Goal: Task Accomplishment & Management: Complete application form

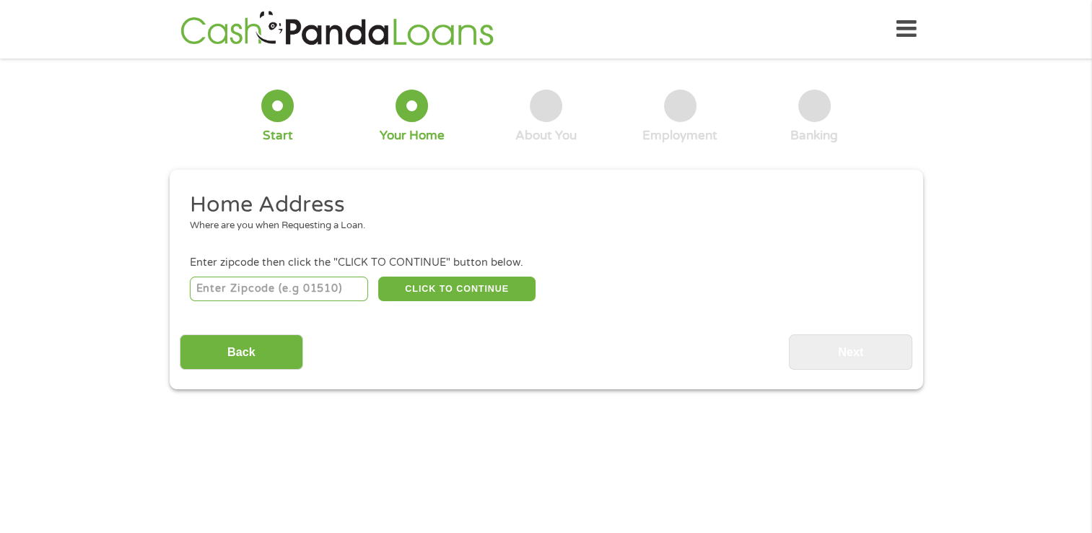
click at [266, 291] on input "number" at bounding box center [279, 288] width 178 height 25
type input "26726"
select select "[US_STATE]"
click at [448, 290] on button "CLICK TO CONTINUE" at bounding box center [456, 288] width 157 height 25
type input "26726"
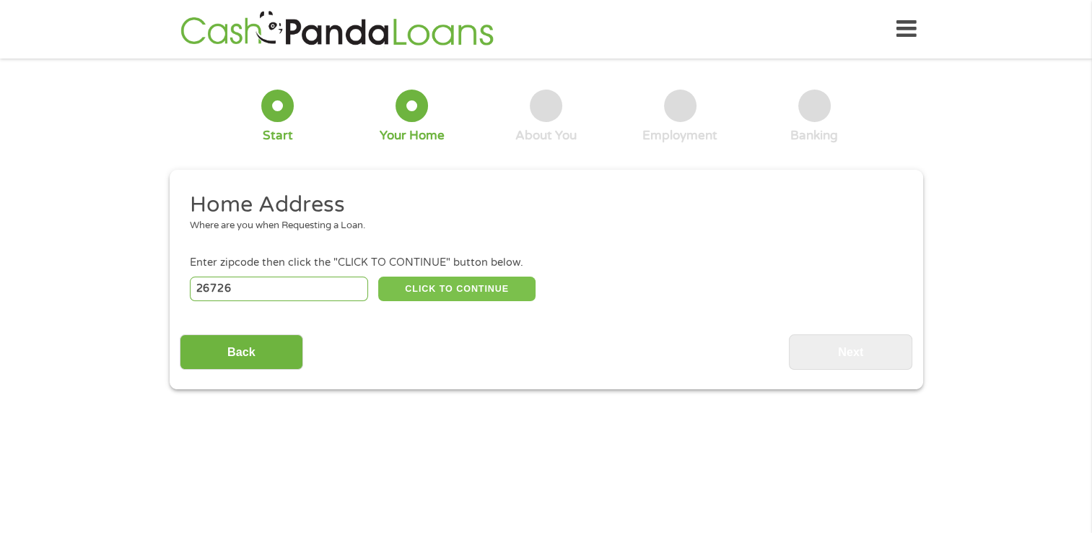
type input "[PERSON_NAME]"
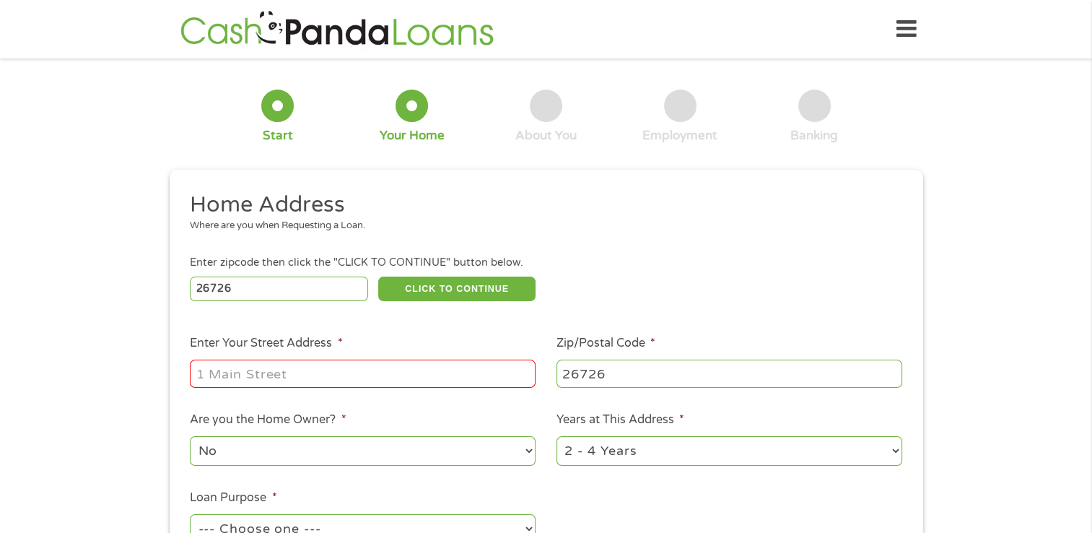
click at [297, 376] on input "Enter Your Street Address *" at bounding box center [363, 372] width 346 height 27
type input "[STREET_ADDRESS]"
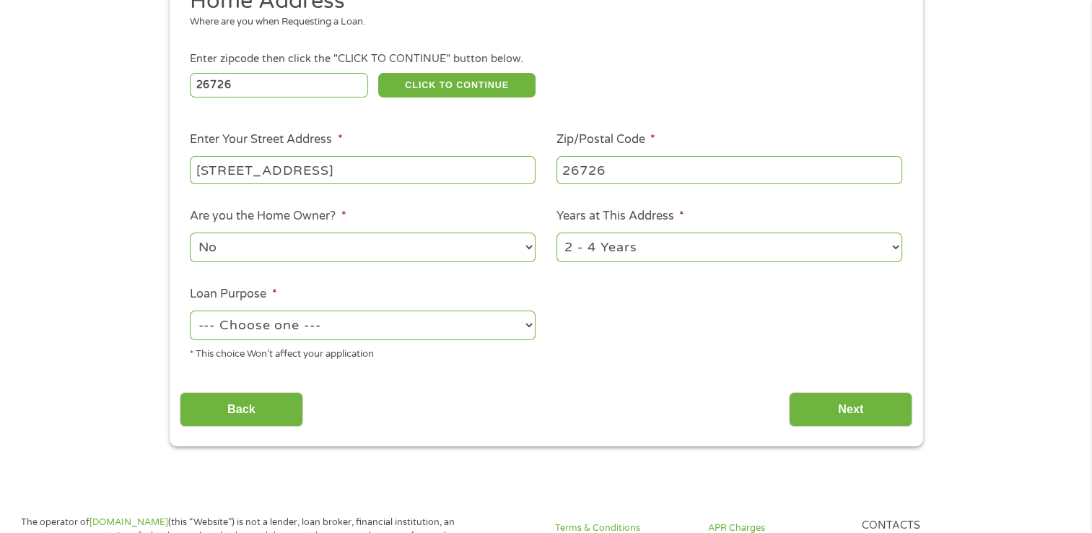
scroll to position [217, 0]
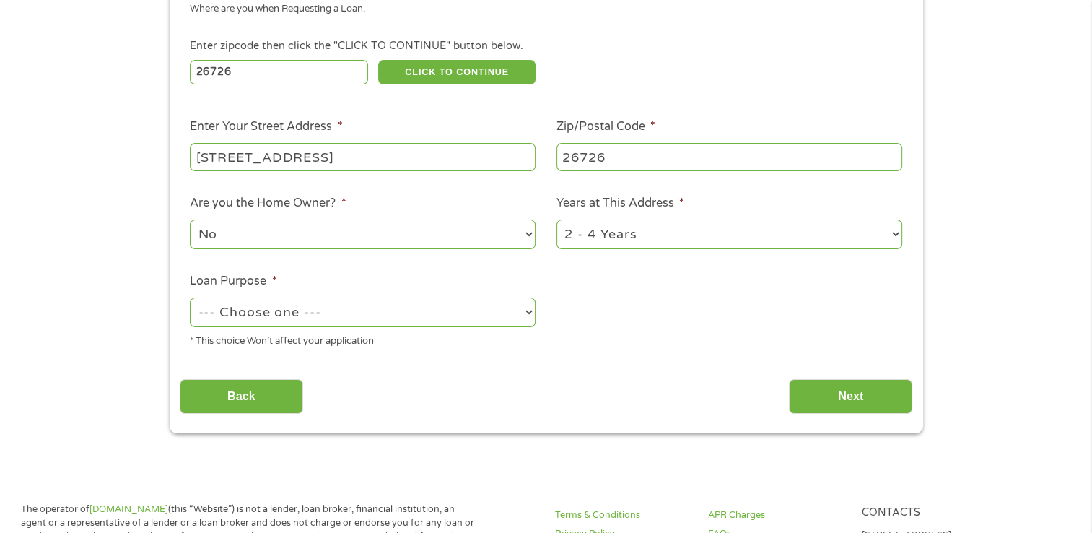
click at [263, 241] on select "No Yes" at bounding box center [363, 234] width 346 height 30
click at [248, 235] on select "No Yes" at bounding box center [363, 234] width 346 height 30
click at [345, 315] on select "--- Choose one --- Pay Bills Debt Consolidation Home Improvement Major Purchase…" at bounding box center [363, 312] width 346 height 30
select select "other"
click at [190, 299] on select "--- Choose one --- Pay Bills Debt Consolidation Home Improvement Major Purchase…" at bounding box center [363, 312] width 346 height 30
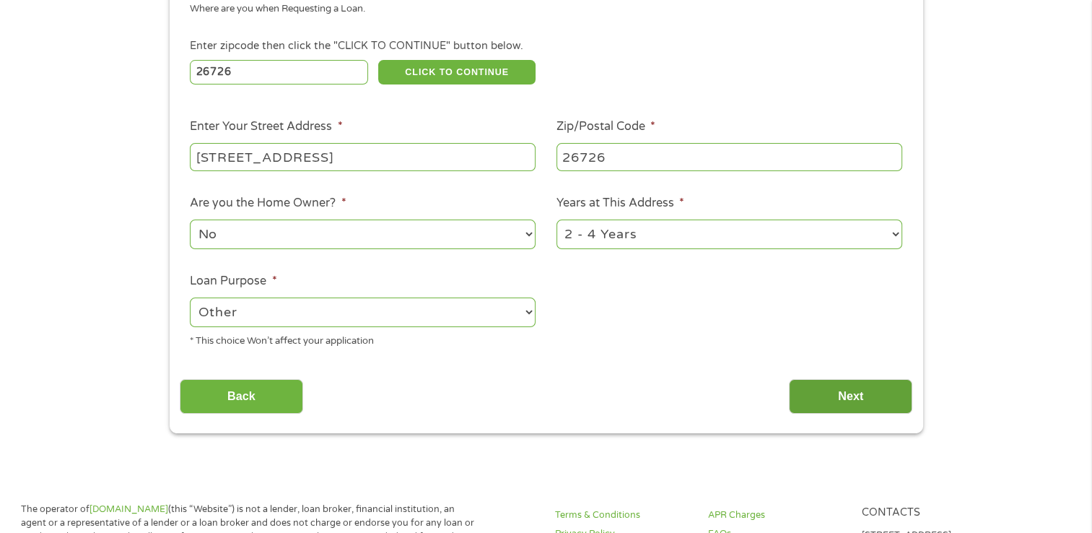
click at [852, 396] on input "Next" at bounding box center [850, 396] width 123 height 35
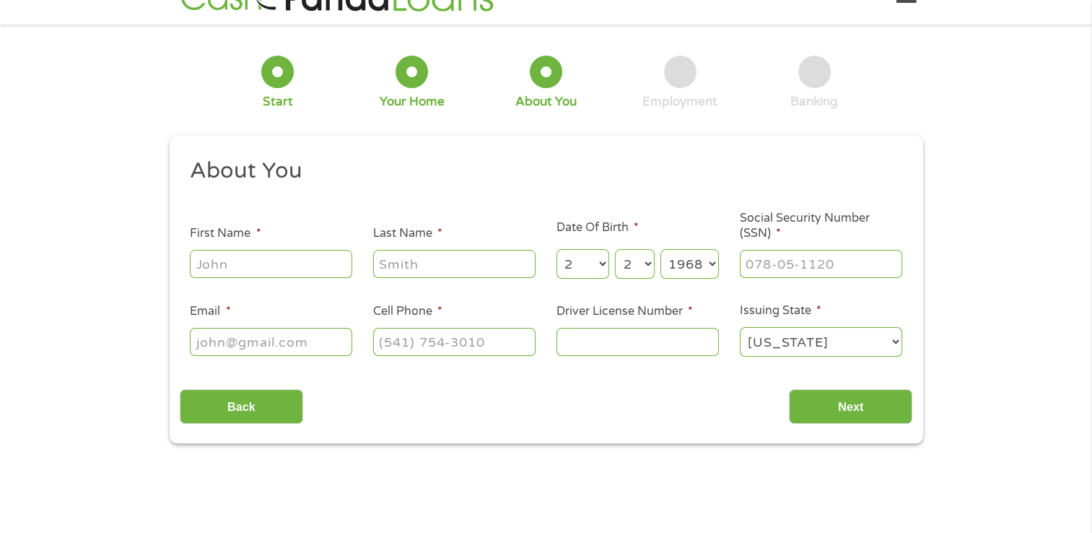
scroll to position [0, 0]
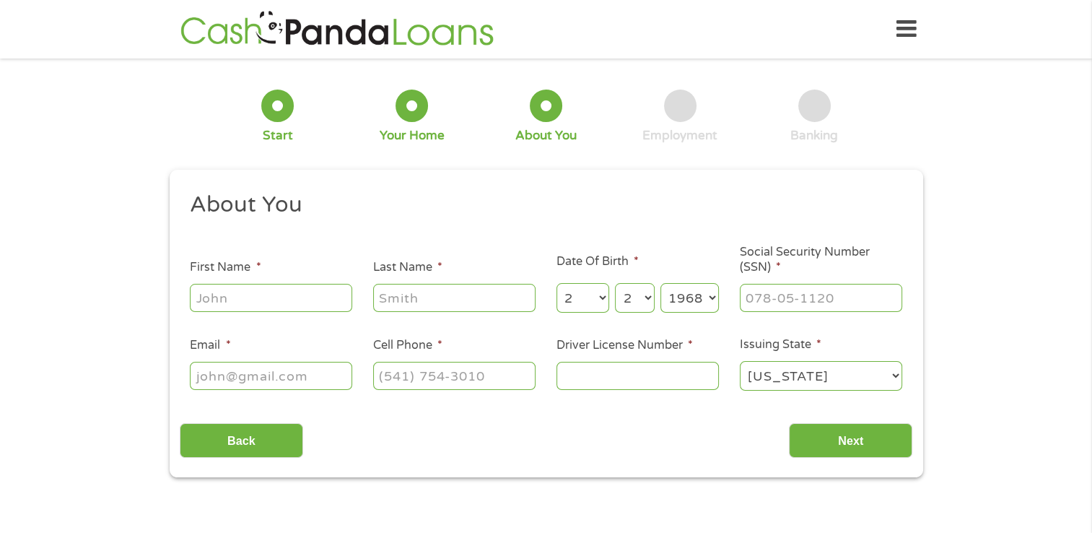
click at [266, 301] on input "First Name *" at bounding box center [271, 297] width 162 height 27
type input "[PERSON_NAME]"
type input "GRAPES"
type input "[EMAIL_ADDRESS][DOMAIN_NAME]"
type input "[PHONE_NUMBER]"
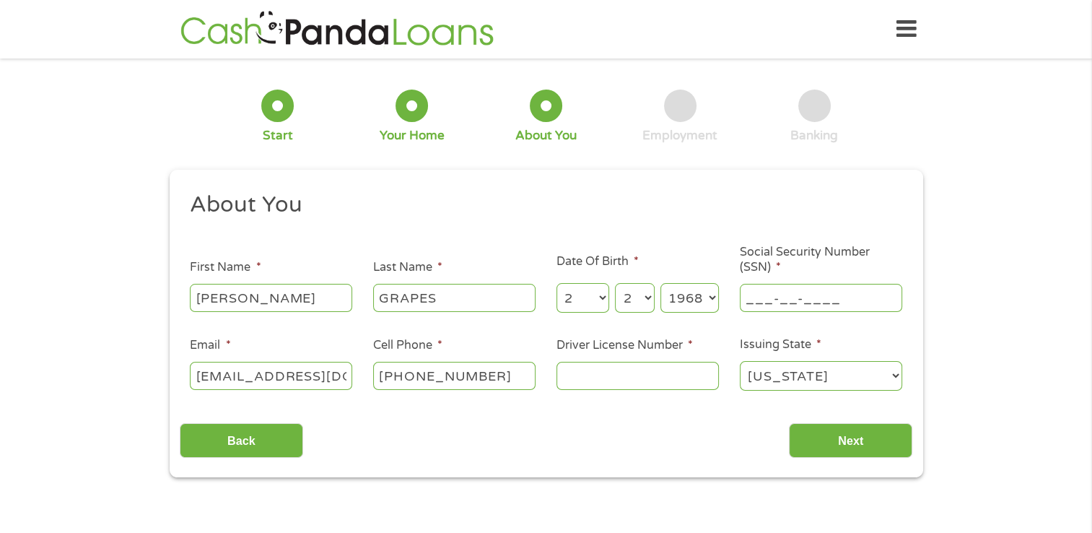
click at [777, 297] on input "___-__-____" at bounding box center [821, 297] width 162 height 27
type input "235-06-8169"
click at [602, 380] on input "Driver License Number *" at bounding box center [638, 375] width 162 height 27
type input "l319840"
click at [834, 435] on input "Next" at bounding box center [850, 440] width 123 height 35
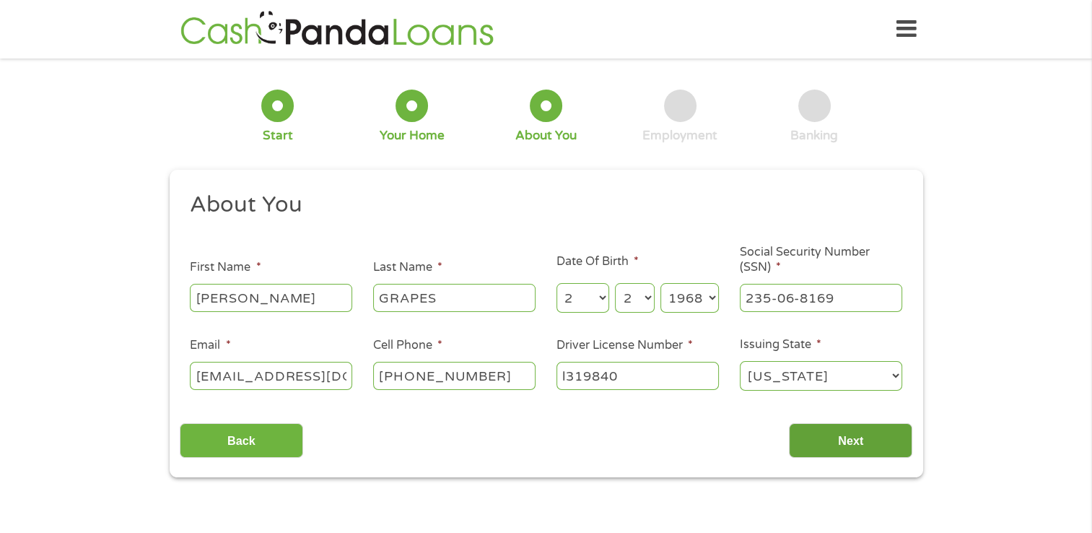
scroll to position [6, 6]
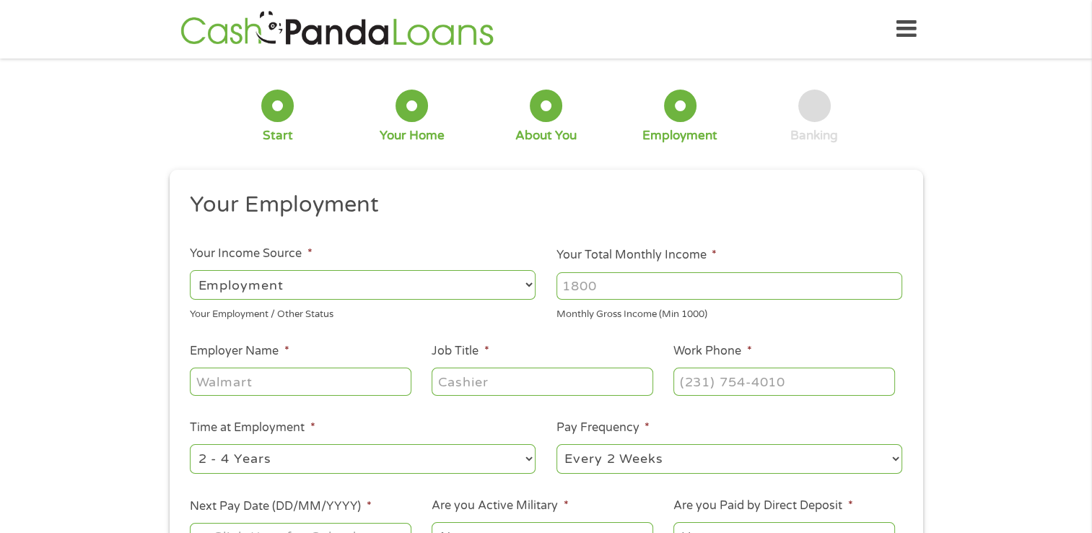
click at [606, 286] on input "Your Total Monthly Income *" at bounding box center [730, 285] width 346 height 27
click at [609, 291] on input "Your Total Monthly Income *" at bounding box center [730, 285] width 346 height 27
type input "1800"
click at [293, 382] on input "Employer Name *" at bounding box center [300, 380] width 221 height 27
type input "j&K cleaning"
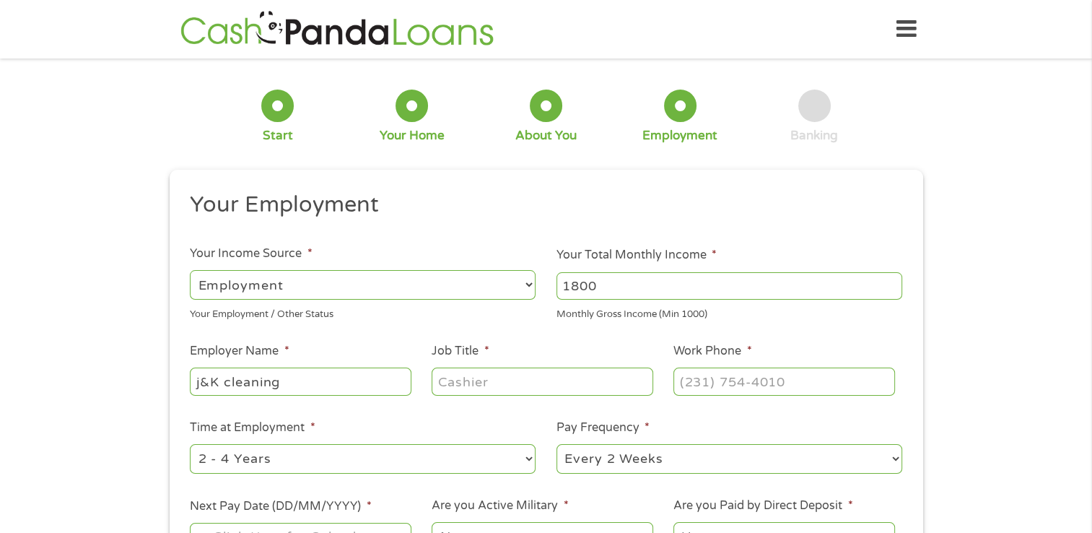
click at [497, 377] on input "Job Title *" at bounding box center [542, 380] width 221 height 27
type input "house cleanin"
click at [733, 377] on input "(___) ___-____" at bounding box center [783, 380] width 221 height 27
click at [697, 383] on input "(___) ___-____" at bounding box center [783, 380] width 221 height 27
click at [690, 383] on input "(___) ___-____" at bounding box center [783, 380] width 221 height 27
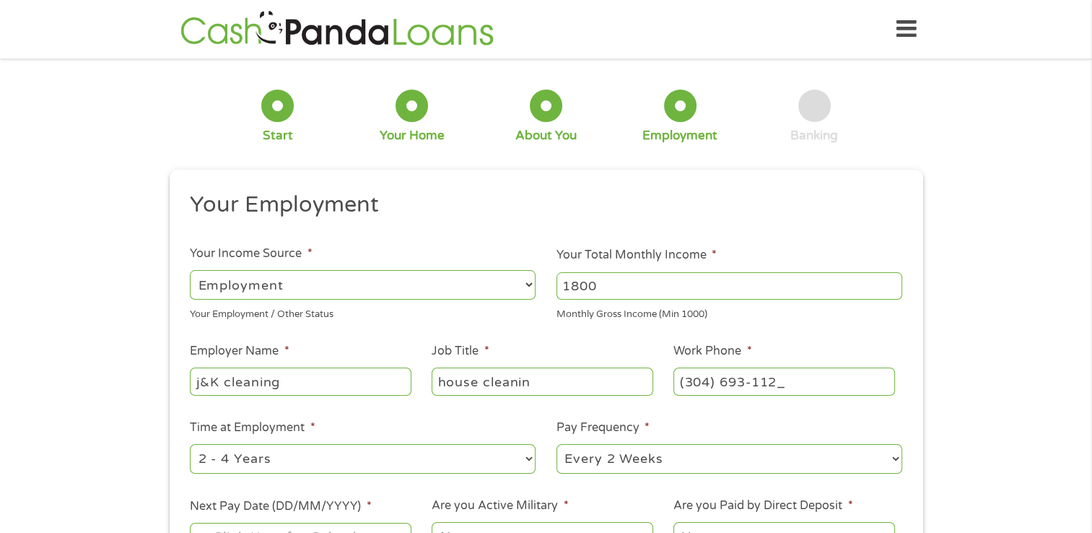
type input "[PHONE_NUMBER]"
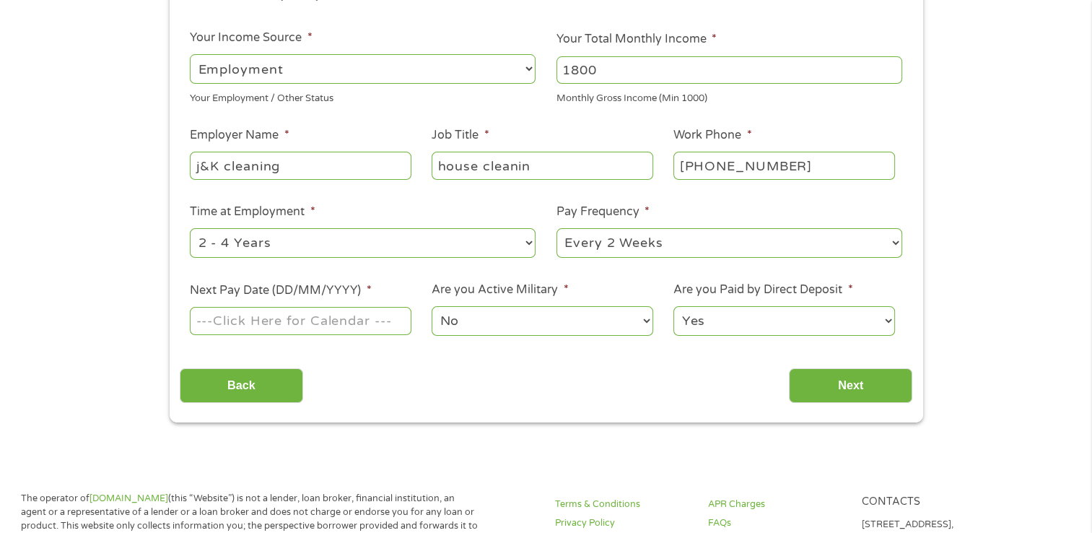
scroll to position [217, 0]
click at [528, 244] on select "--- Choose one --- 1 Year or less 1 - 2 Years 2 - 4 Years Over 4 Years" at bounding box center [363, 242] width 346 height 30
select select "60months"
click at [190, 228] on select "--- Choose one --- 1 Year or less 1 - 2 Years 2 - 4 Years Over 4 Years" at bounding box center [363, 242] width 346 height 30
click at [898, 241] on select "--- Choose one --- Every 2 Weeks Every Week Monthly Semi-Monthly" at bounding box center [730, 242] width 346 height 30
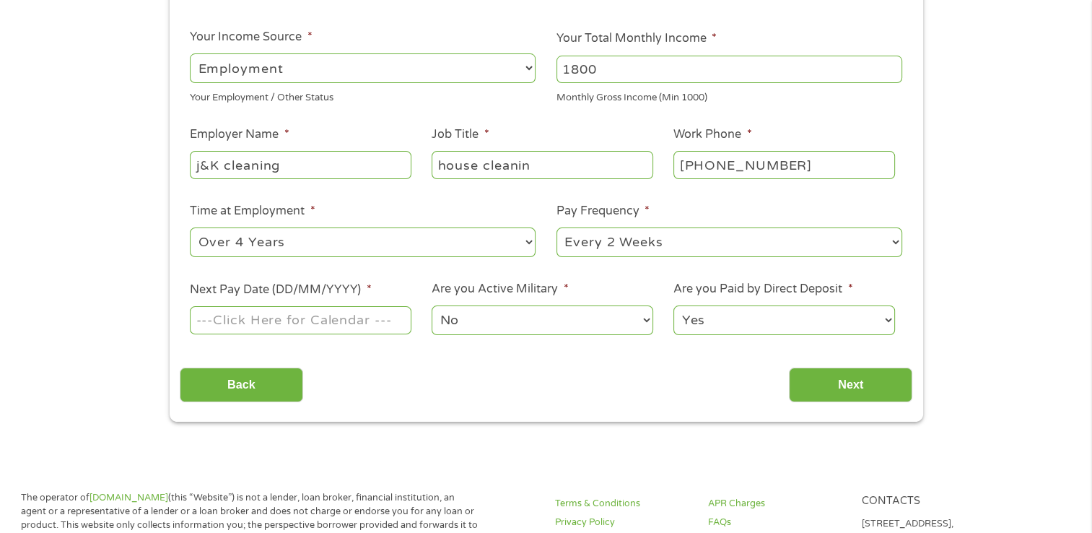
select select "monthly"
click at [557, 228] on select "--- Choose one --- Every 2 Weeks Every Week Monthly Semi-Monthly" at bounding box center [730, 242] width 346 height 30
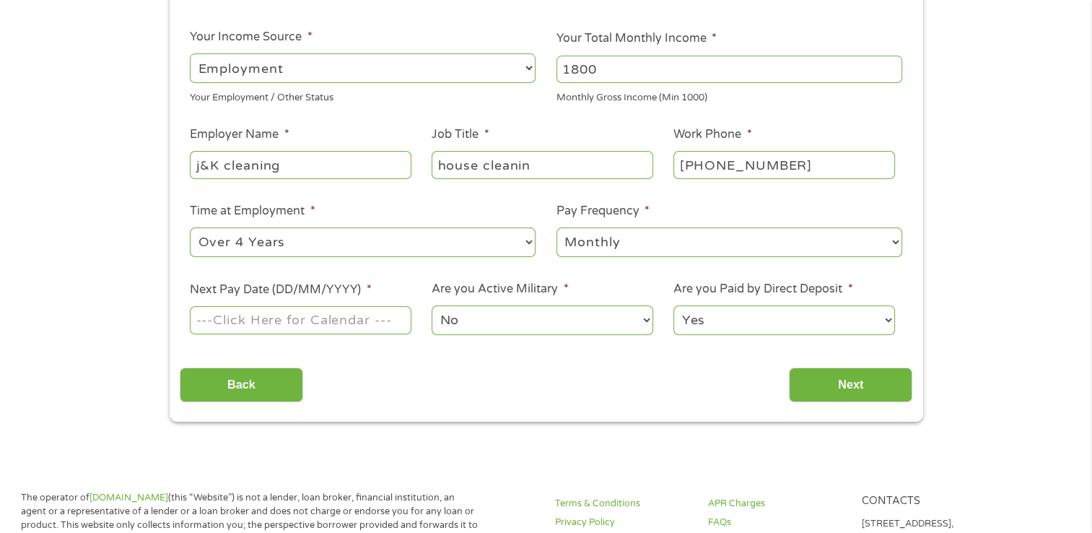
click at [364, 318] on input "Next Pay Date (DD/MM/YYYY) *" at bounding box center [300, 319] width 221 height 27
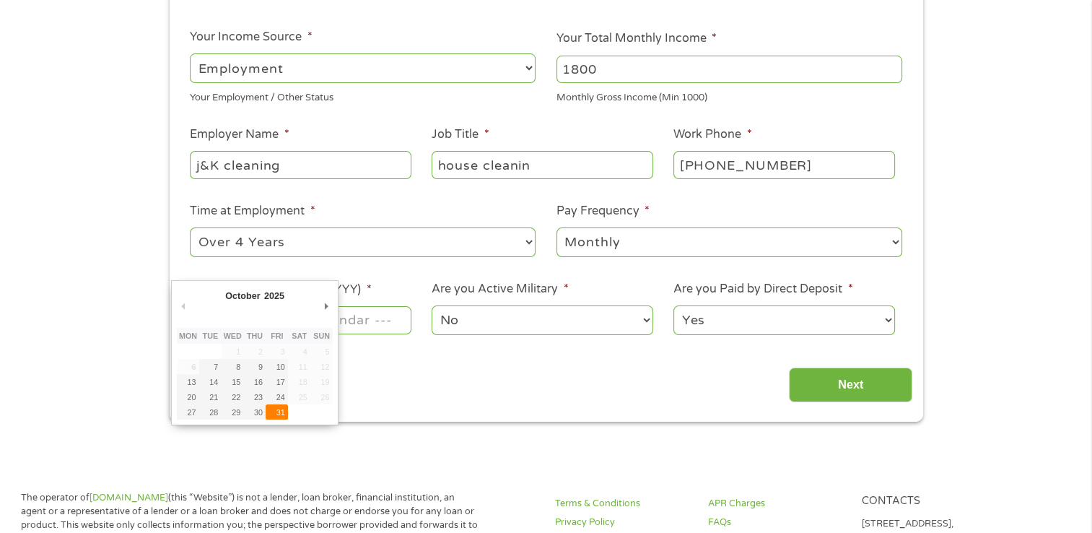
type input "[DATE]"
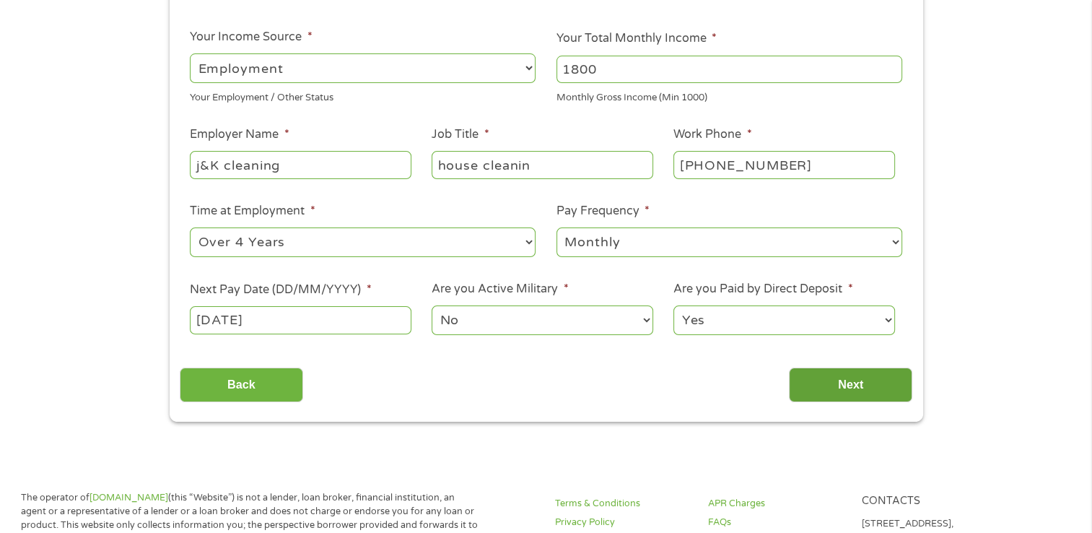
click at [858, 388] on input "Next" at bounding box center [850, 384] width 123 height 35
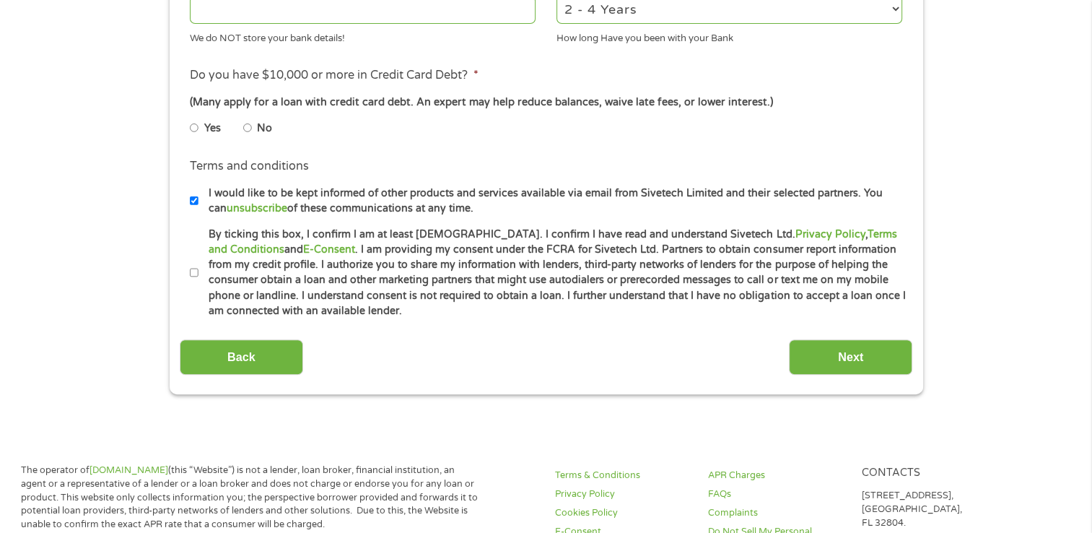
scroll to position [650, 0]
